Goal: Information Seeking & Learning: Learn about a topic

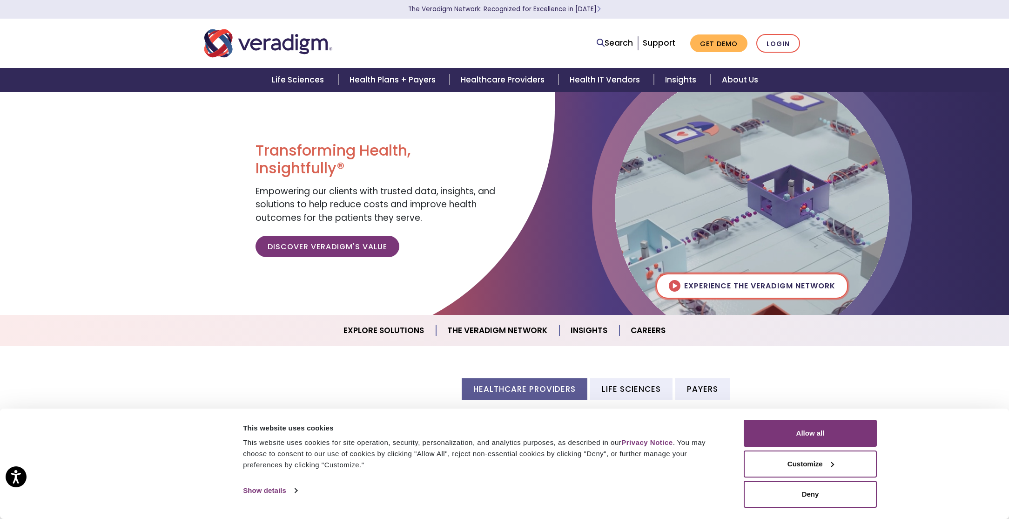
click at [683, 283] on img at bounding box center [752, 207] width 275 height 275
click at [678, 286] on img at bounding box center [752, 207] width 275 height 275
click at [674, 287] on img at bounding box center [752, 207] width 275 height 275
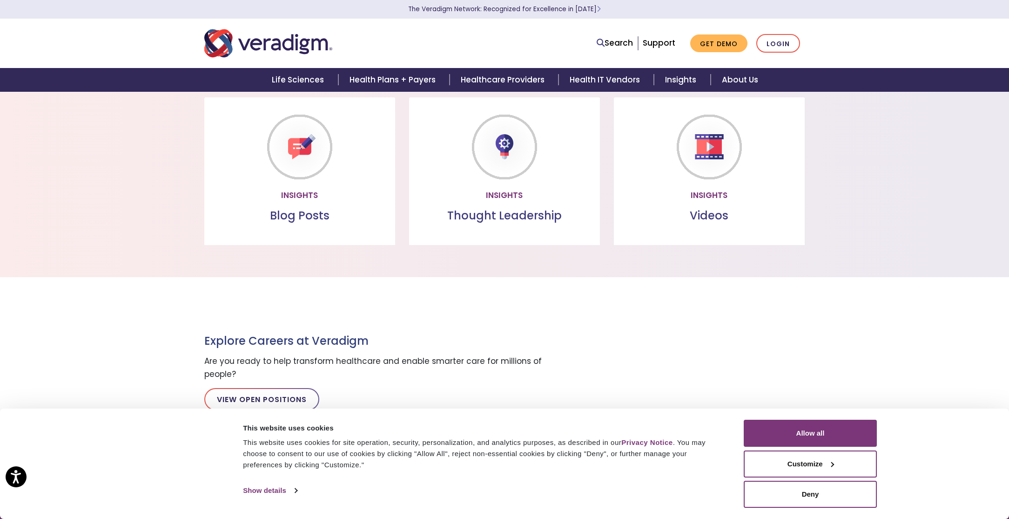
scroll to position [533, 0]
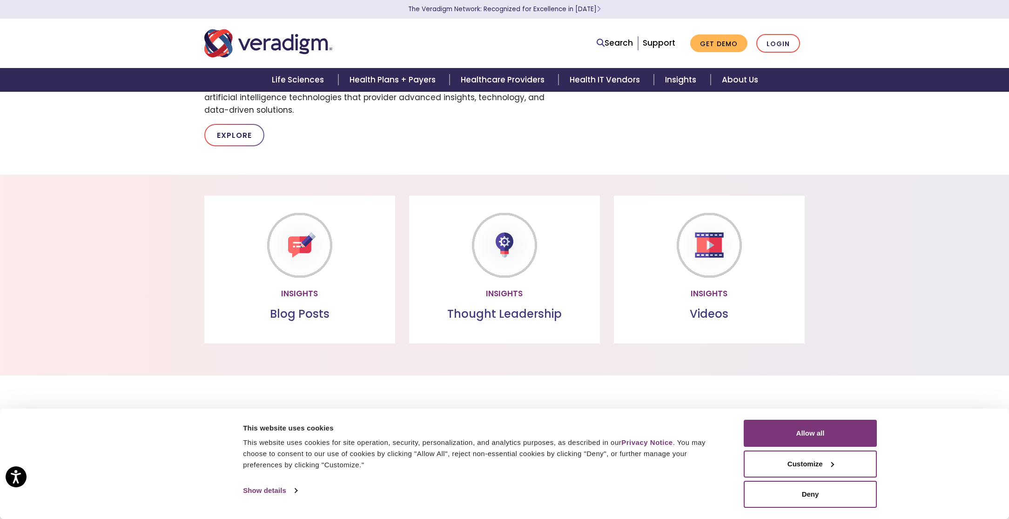
click at [744, 266] on p "Watch our videos to learn more about our offerings" at bounding box center [709, 262] width 172 height 25
click at [726, 289] on link "Watch more" at bounding box center [709, 292] width 80 height 21
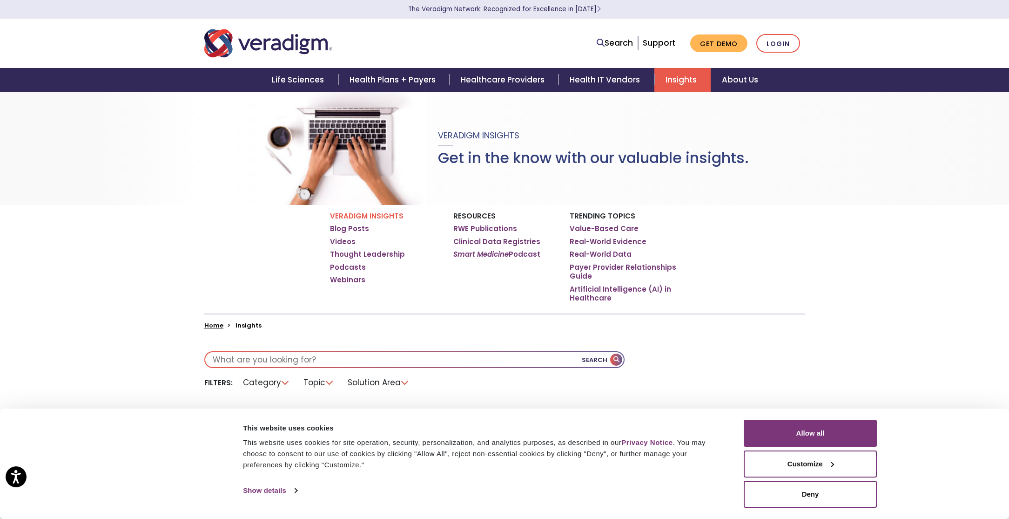
click at [361, 216] on p "Veradigm Insights" at bounding box center [384, 216] width 109 height 8
click at [353, 230] on link "Blog Posts" at bounding box center [349, 228] width 39 height 9
click at [606, 226] on link "Value-Based Care" at bounding box center [604, 228] width 69 height 9
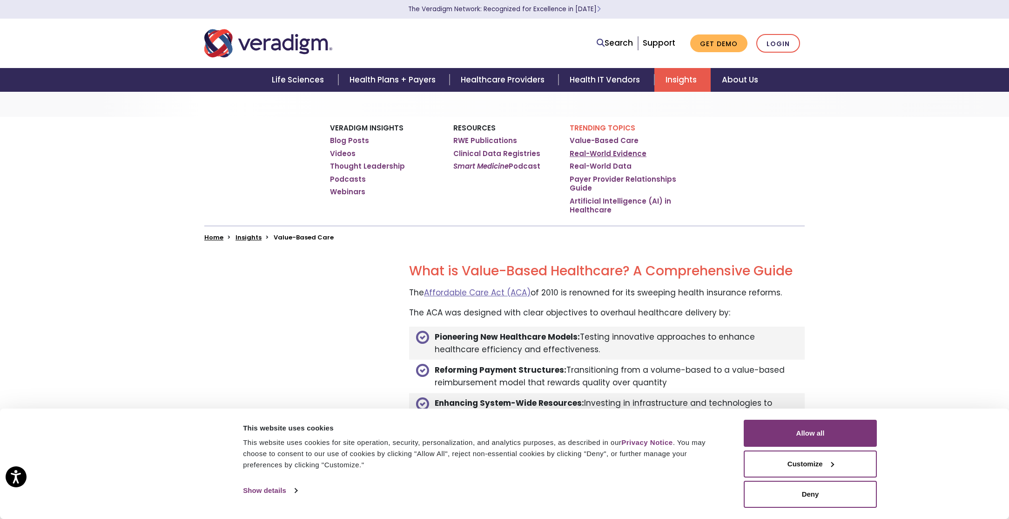
scroll to position [137, 0]
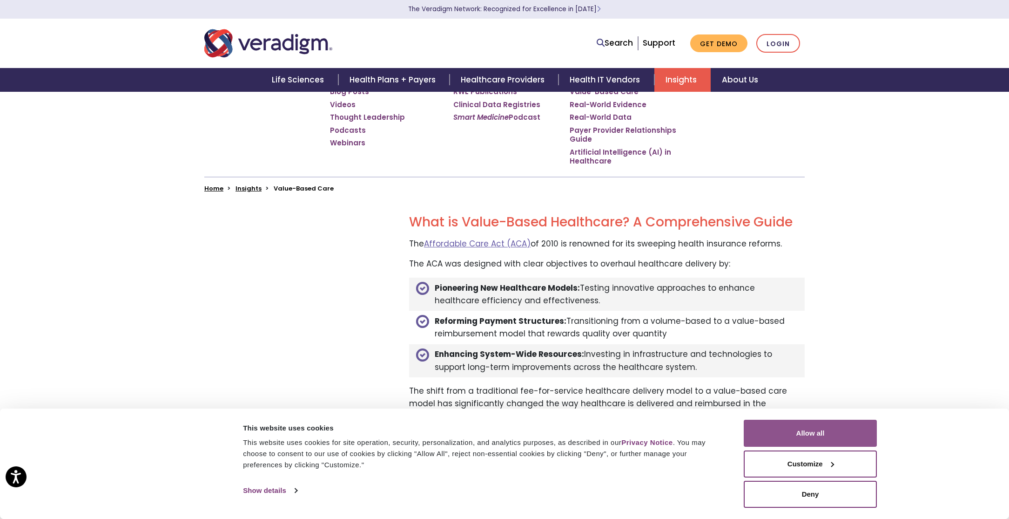
click at [811, 440] on button "Allow all" at bounding box center [810, 432] width 133 height 27
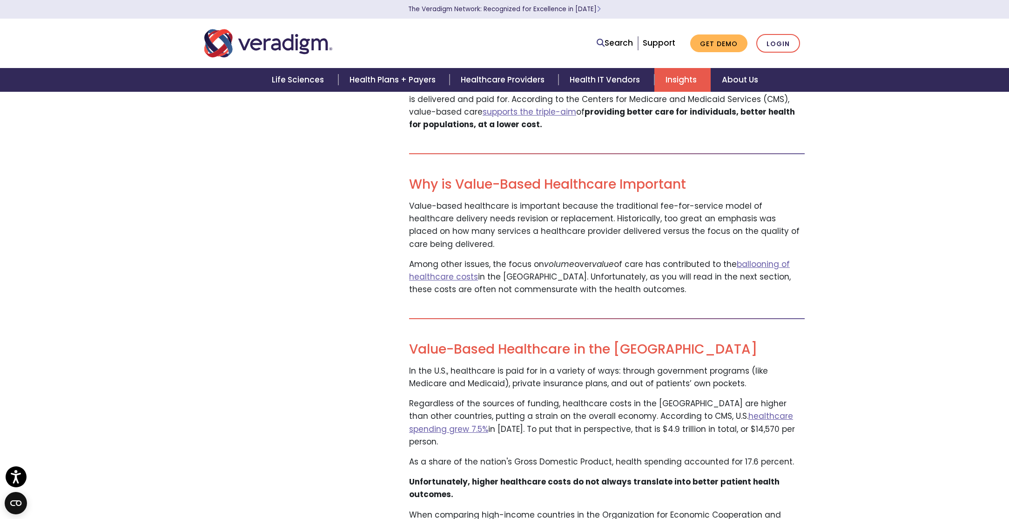
scroll to position [0, 0]
